Goal: Entertainment & Leisure: Browse casually

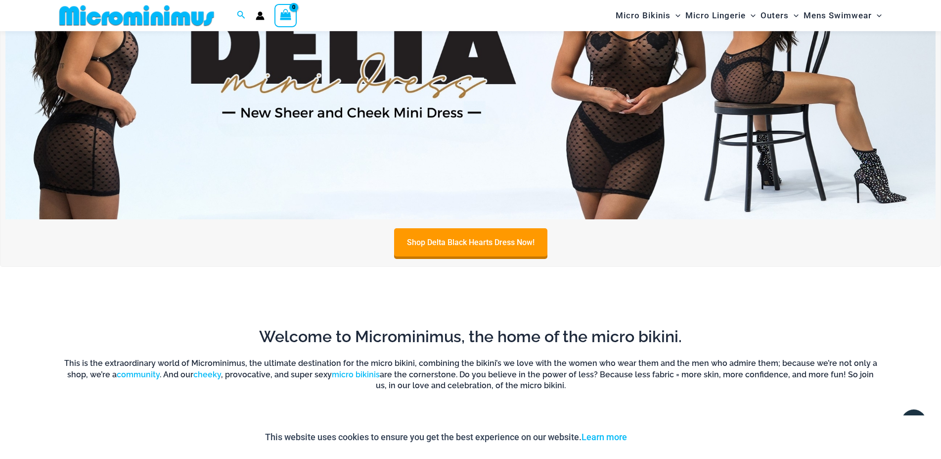
scroll to position [577, 0]
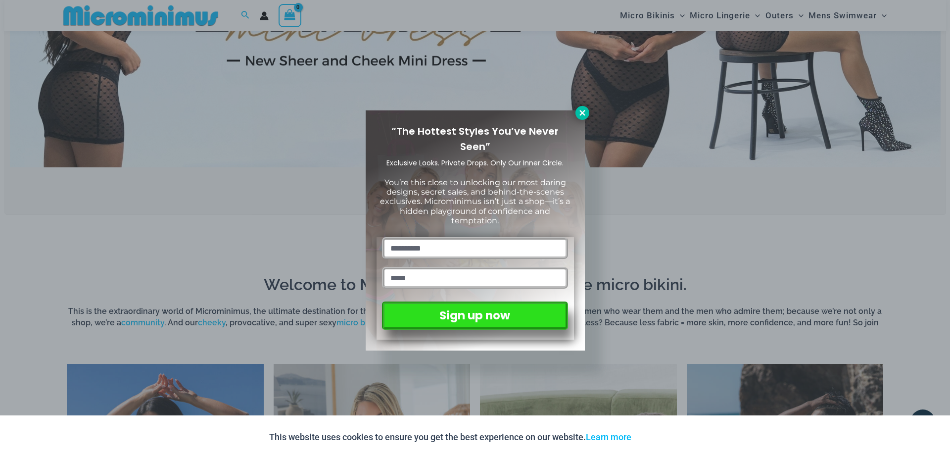
click at [582, 110] on icon at bounding box center [582, 112] width 9 height 9
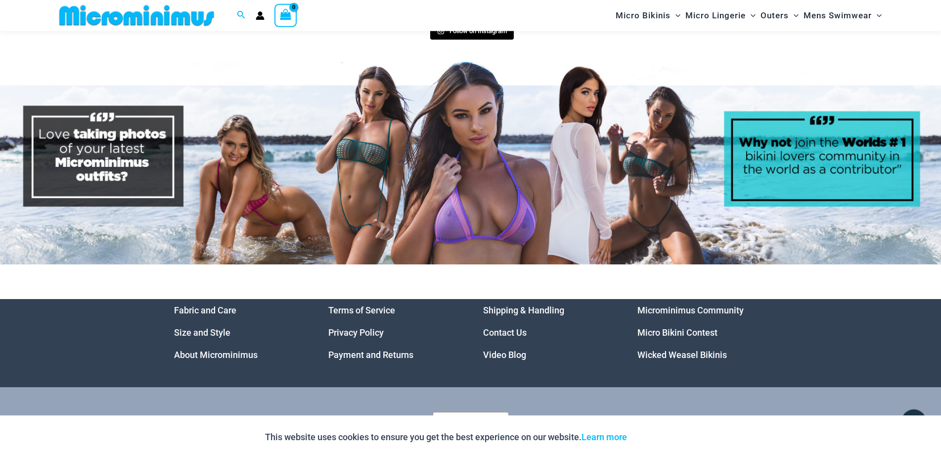
scroll to position [5050, 0]
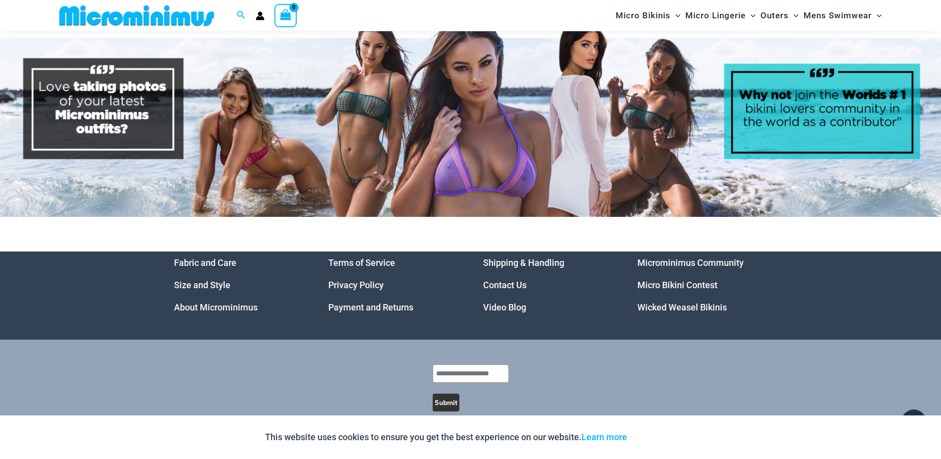
click at [511, 302] on link "Video Blog" at bounding box center [504, 307] width 43 height 10
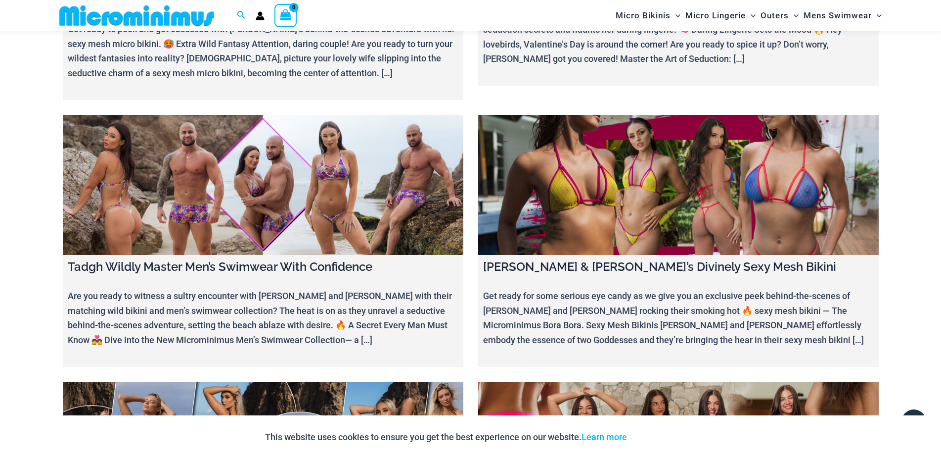
scroll to position [4582, 0]
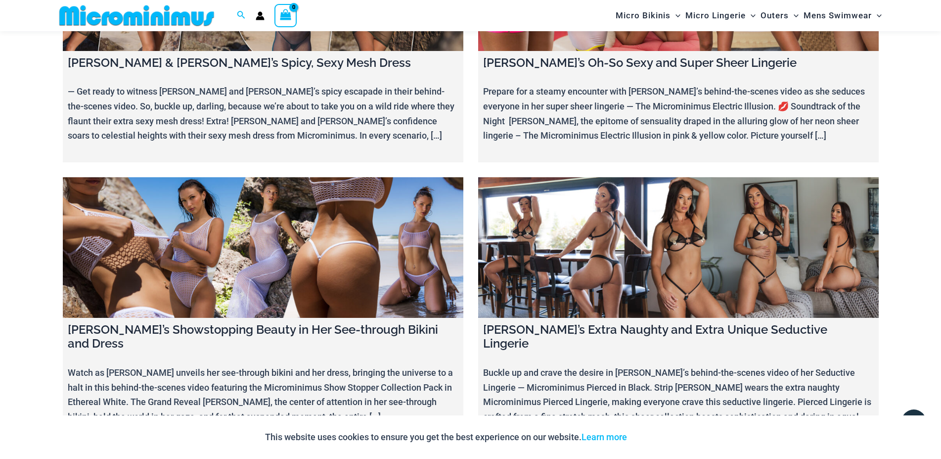
click at [690, 194] on link at bounding box center [678, 247] width 401 height 140
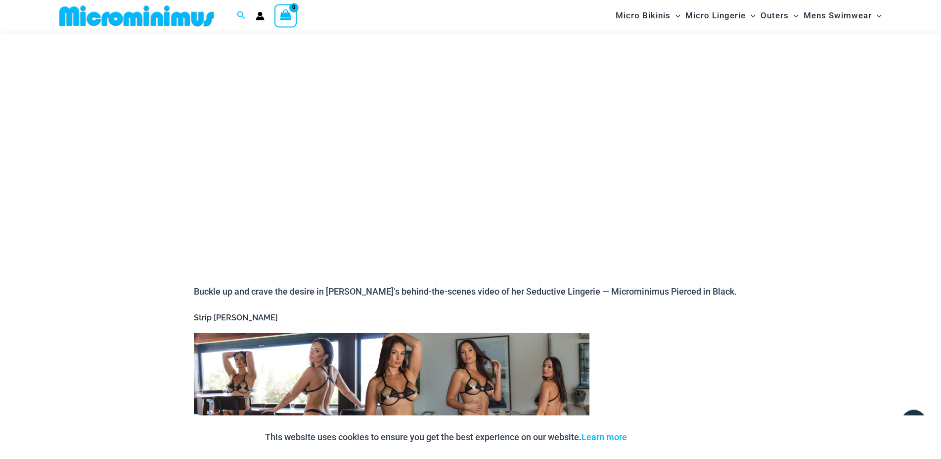
scroll to position [109, 0]
